Goal: Book appointment/travel/reservation

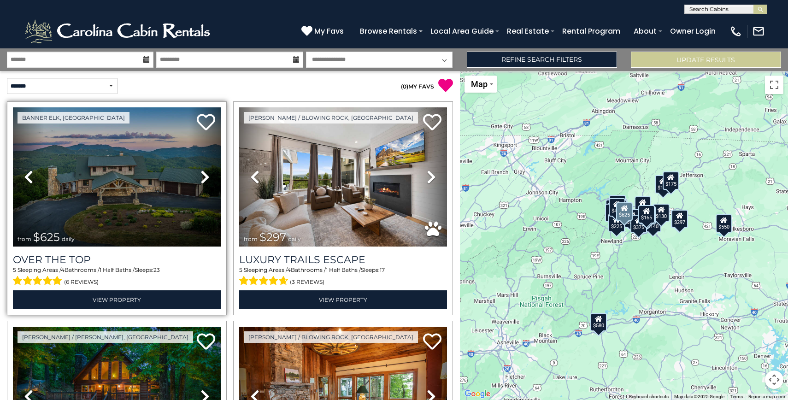
click at [201, 179] on icon at bounding box center [204, 176] width 9 height 15
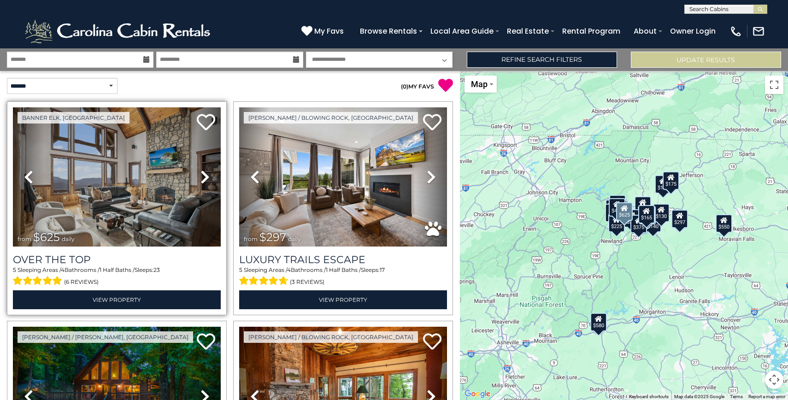
click at [201, 179] on icon at bounding box center [204, 176] width 9 height 15
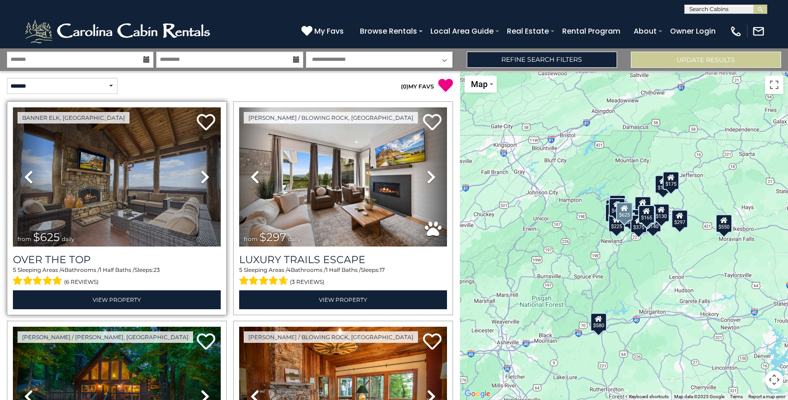
click at [201, 179] on icon at bounding box center [204, 176] width 9 height 15
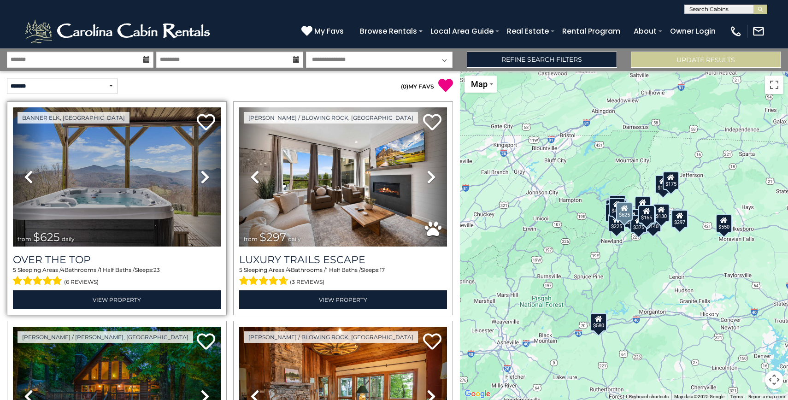
click at [201, 179] on icon at bounding box center [204, 176] width 9 height 15
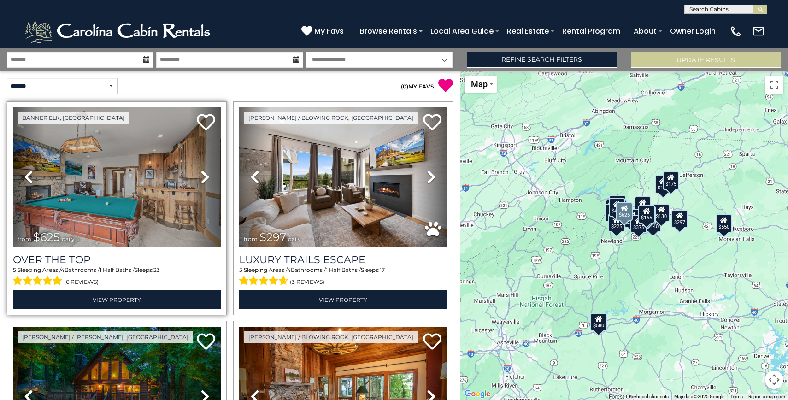
click at [201, 179] on icon at bounding box center [204, 176] width 9 height 15
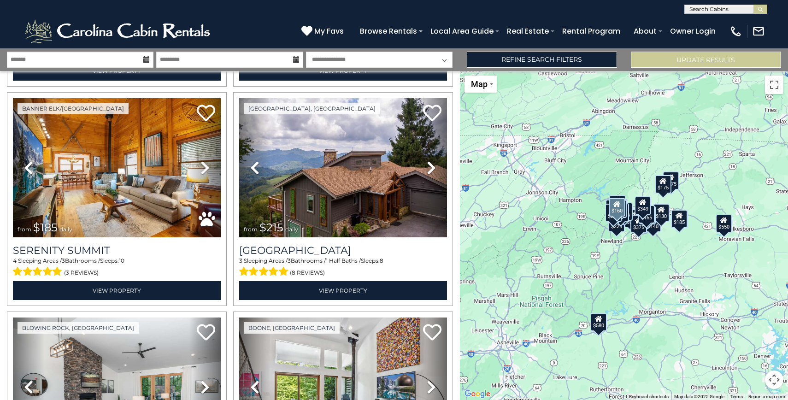
scroll to position [1986, 0]
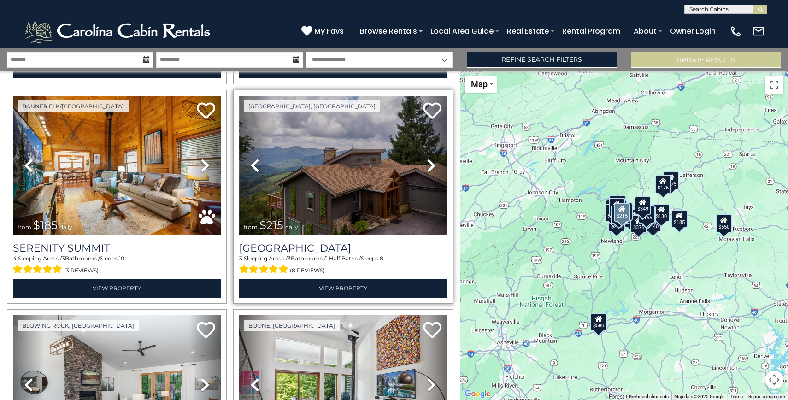
click at [318, 186] on img at bounding box center [343, 165] width 208 height 139
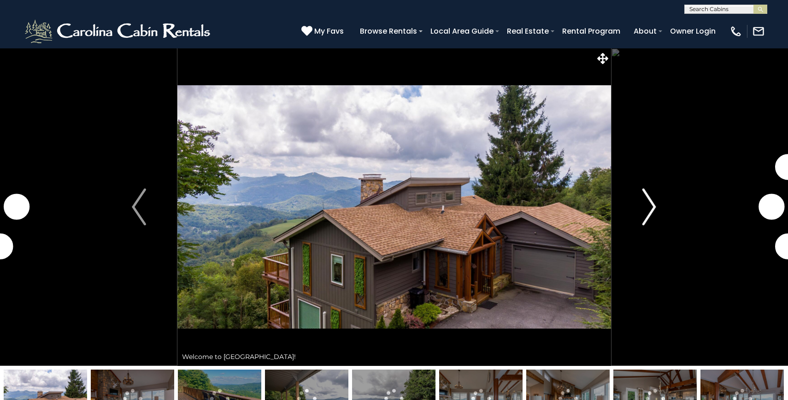
click at [653, 203] on img "Next" at bounding box center [649, 206] width 14 height 37
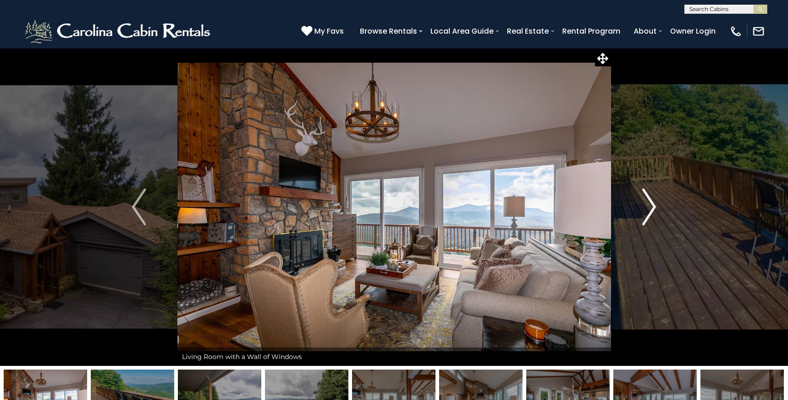
click at [653, 203] on img "Next" at bounding box center [649, 206] width 14 height 37
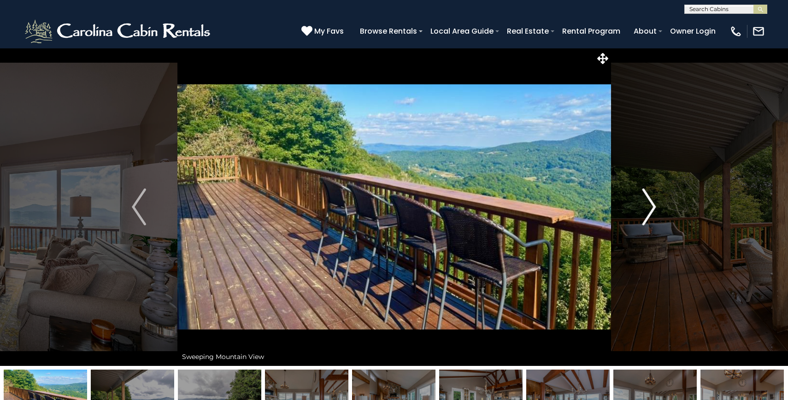
click at [653, 203] on img "Next" at bounding box center [649, 206] width 14 height 37
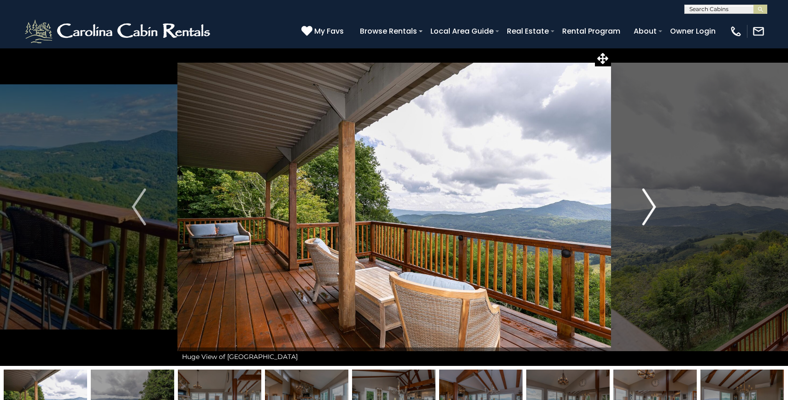
click at [653, 203] on img "Next" at bounding box center [649, 206] width 14 height 37
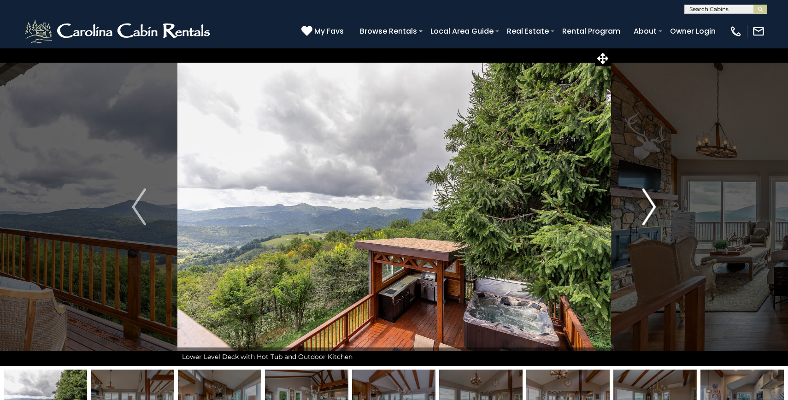
click at [653, 203] on img "Next" at bounding box center [649, 206] width 14 height 37
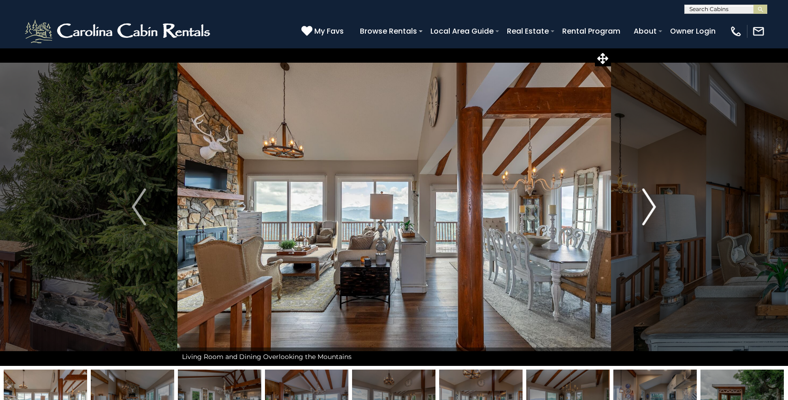
click at [653, 203] on img "Next" at bounding box center [649, 206] width 14 height 37
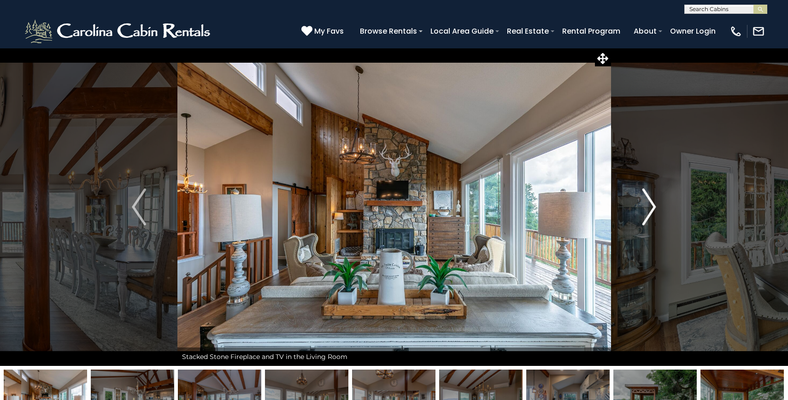
click at [653, 203] on img "Next" at bounding box center [649, 206] width 14 height 37
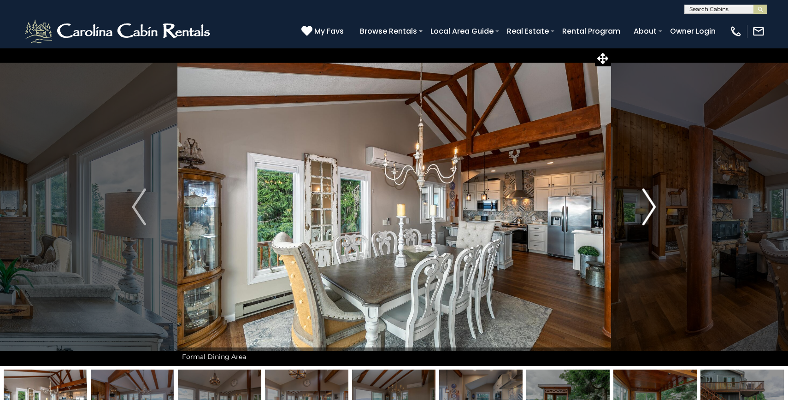
click at [653, 203] on img "Next" at bounding box center [649, 206] width 14 height 37
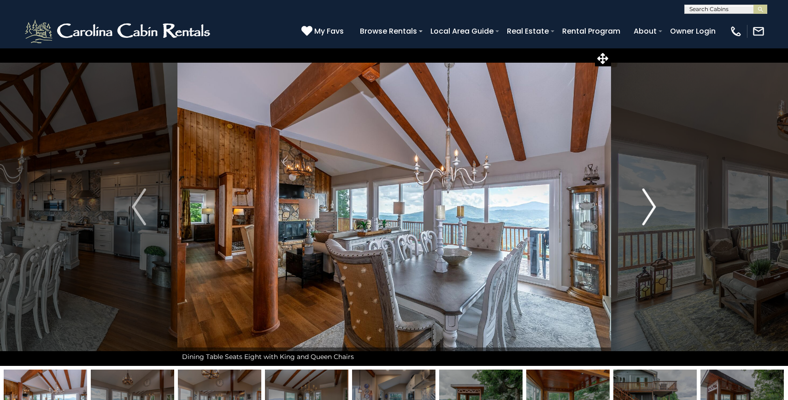
click at [653, 203] on img "Next" at bounding box center [649, 206] width 14 height 37
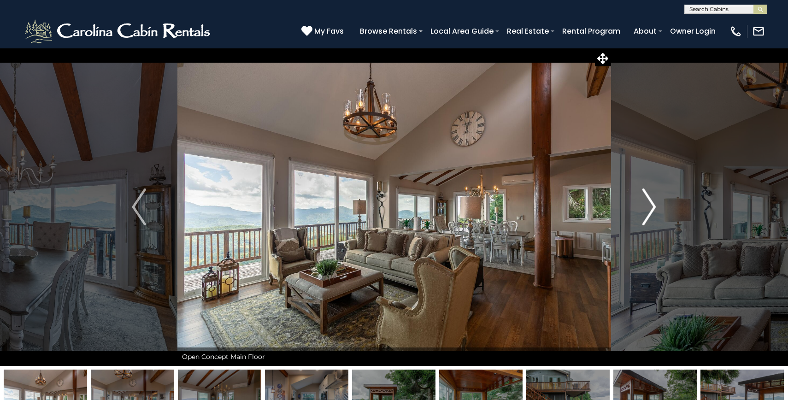
click at [653, 203] on img "Next" at bounding box center [649, 206] width 14 height 37
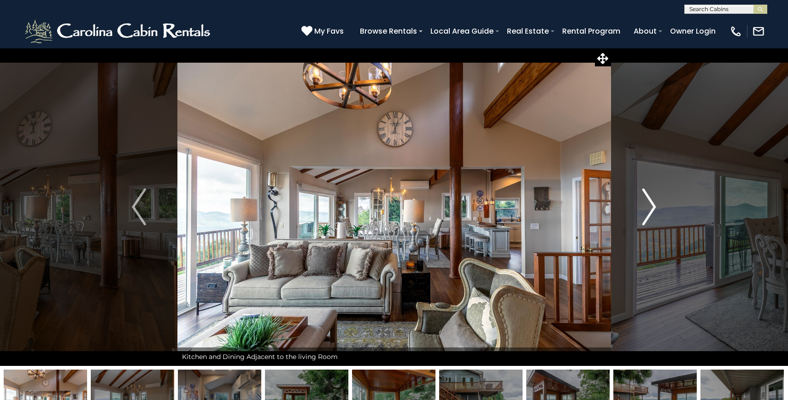
click at [653, 203] on img "Next" at bounding box center [649, 206] width 14 height 37
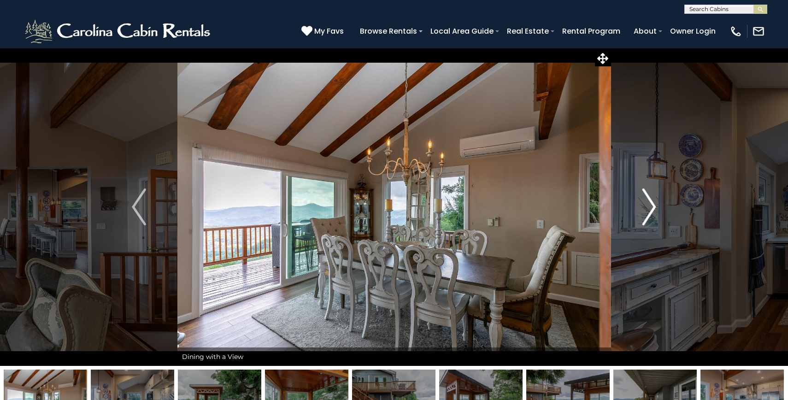
click at [653, 203] on img "Next" at bounding box center [649, 206] width 14 height 37
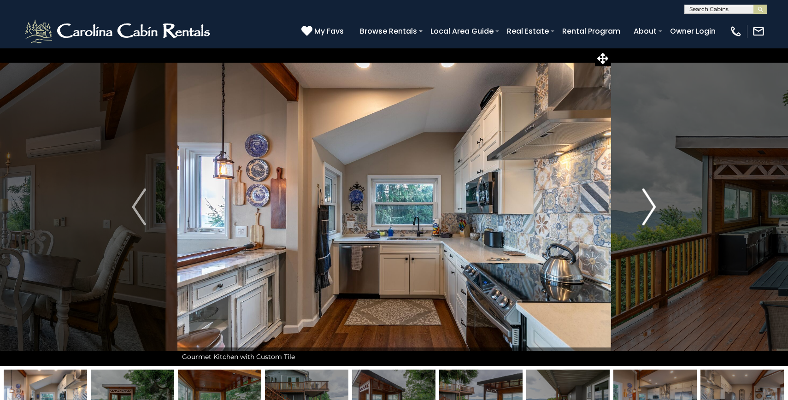
click at [653, 203] on img "Next" at bounding box center [649, 206] width 14 height 37
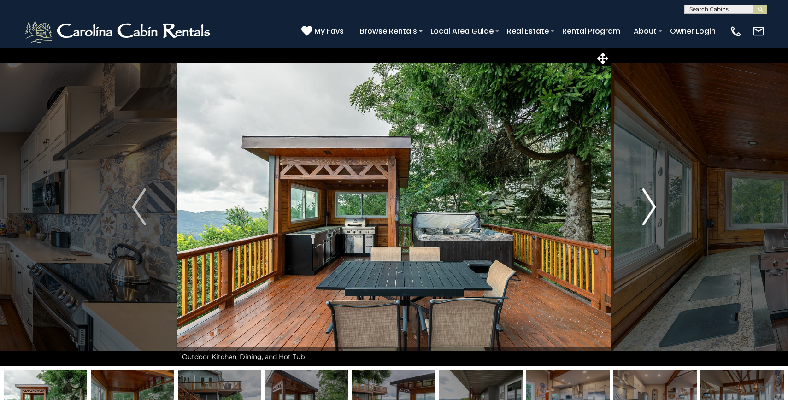
click at [653, 203] on img "Next" at bounding box center [649, 206] width 14 height 37
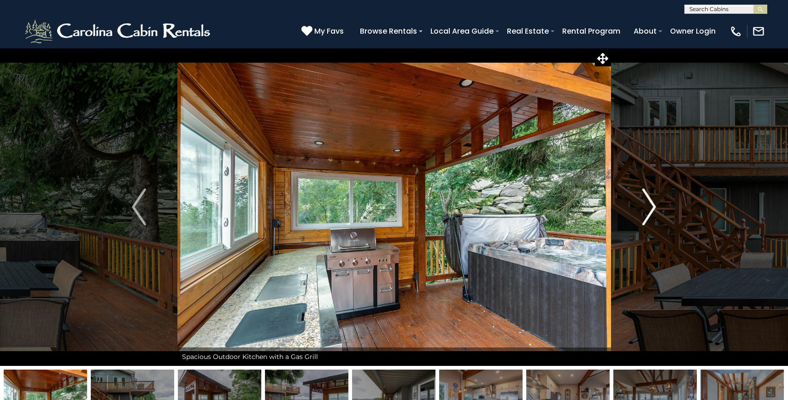
click at [653, 203] on img "Next" at bounding box center [649, 206] width 14 height 37
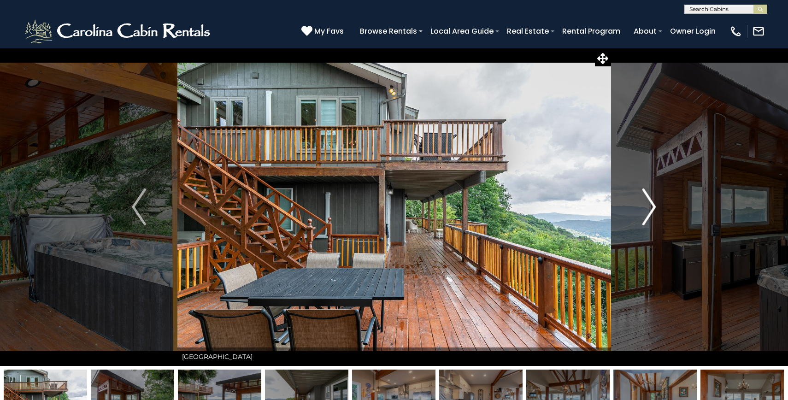
click at [653, 203] on img "Next" at bounding box center [649, 206] width 14 height 37
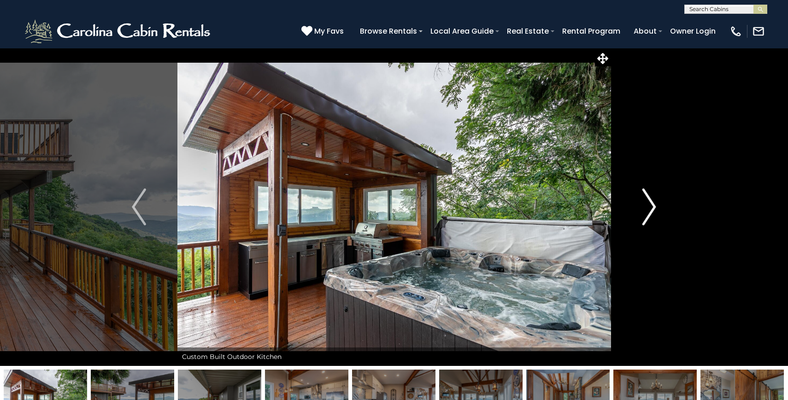
click at [653, 203] on img "Next" at bounding box center [649, 206] width 14 height 37
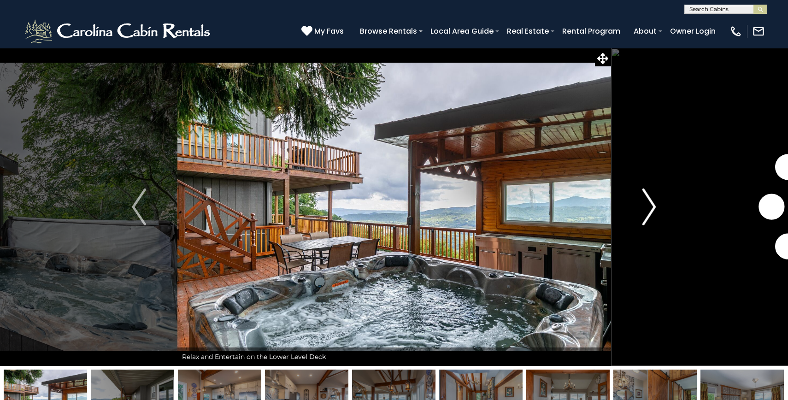
click at [653, 203] on img "Next" at bounding box center [649, 206] width 14 height 37
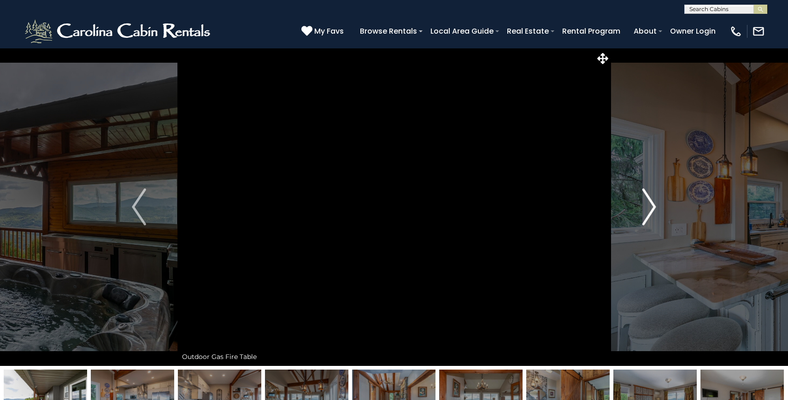
click at [653, 203] on img "Next" at bounding box center [649, 206] width 14 height 37
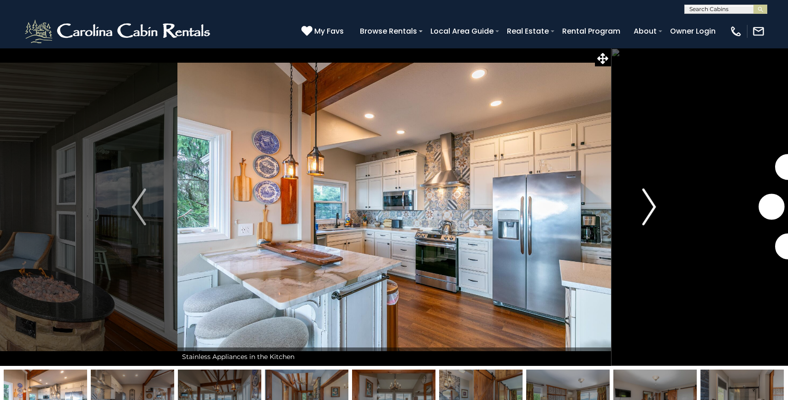
click at [653, 203] on img "Next" at bounding box center [649, 206] width 14 height 37
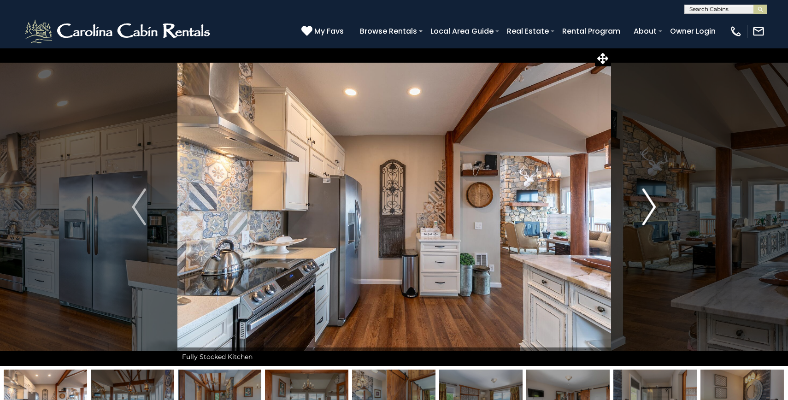
click at [653, 203] on img "Next" at bounding box center [649, 206] width 14 height 37
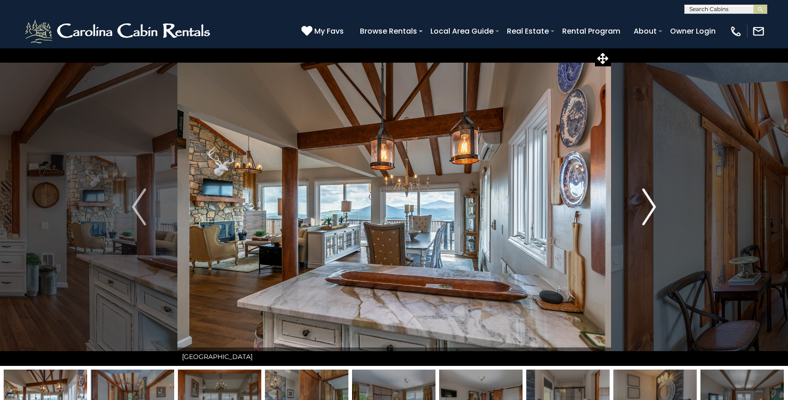
click at [653, 203] on img "Next" at bounding box center [649, 206] width 14 height 37
